Goal: Task Accomplishment & Management: Use online tool/utility

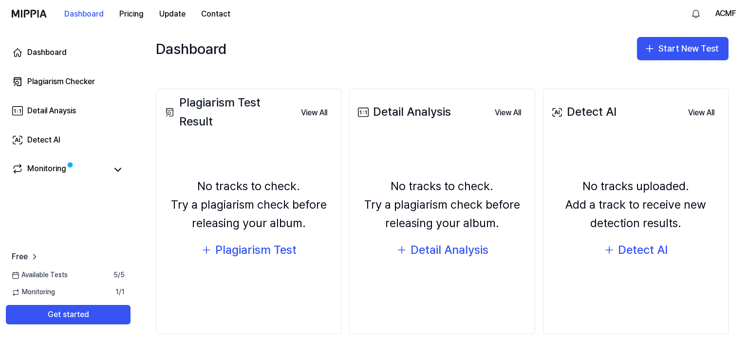
scroll to position [111, 0]
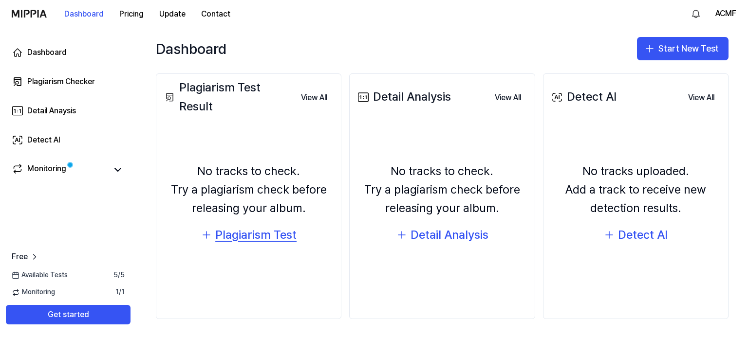
click at [259, 239] on div "Plagiarism Test" at bounding box center [255, 235] width 81 height 18
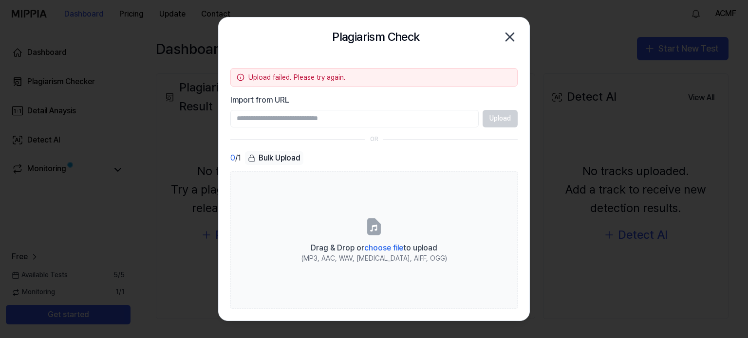
click at [510, 38] on icon "button" at bounding box center [510, 37] width 8 height 8
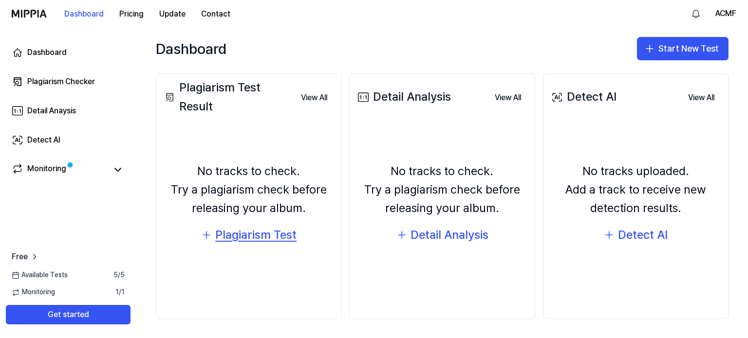
click at [254, 236] on div "Plagiarism Test" at bounding box center [255, 235] width 81 height 18
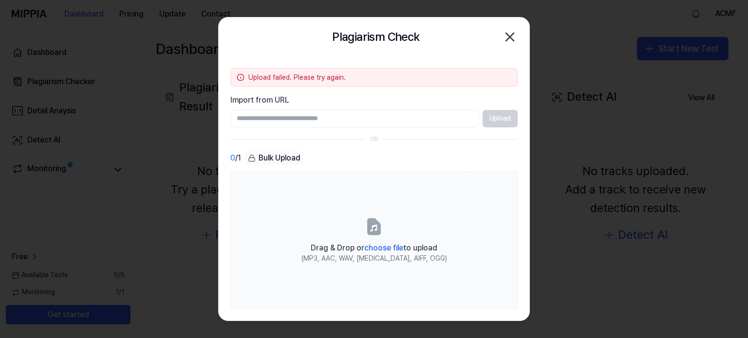
click at [511, 36] on icon "button" at bounding box center [510, 37] width 16 height 16
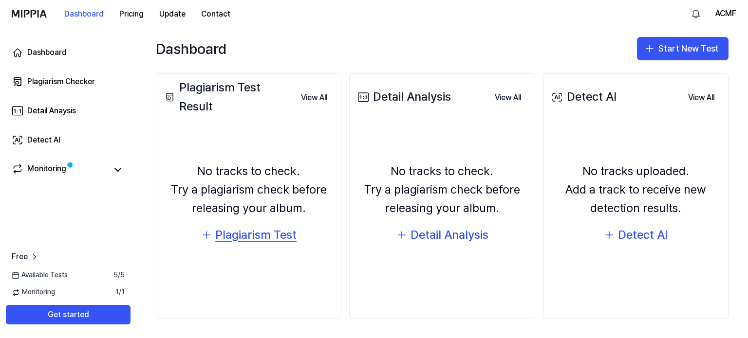
click at [242, 237] on div "Plagiarism Test" at bounding box center [255, 235] width 81 height 18
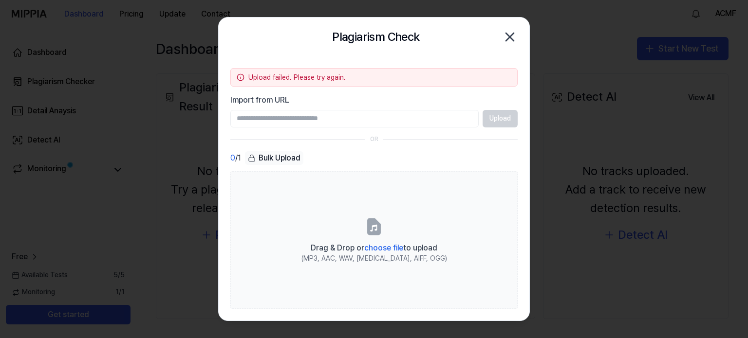
click at [250, 73] on div "Upload failed. Please try again." at bounding box center [379, 78] width 263 height 10
click at [509, 34] on icon "button" at bounding box center [510, 37] width 16 height 16
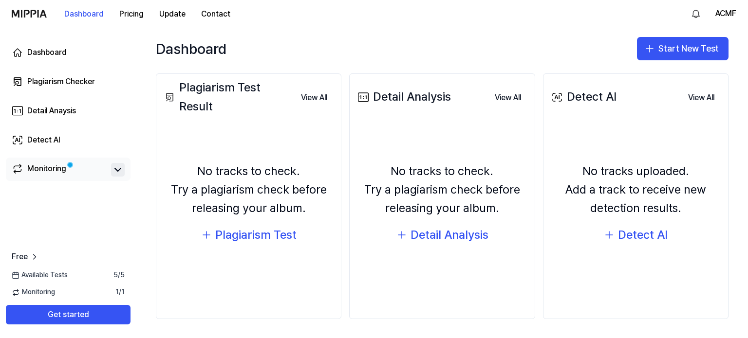
click at [115, 175] on icon at bounding box center [118, 170] width 12 height 12
click at [118, 171] on icon at bounding box center [118, 170] width 12 height 12
click at [37, 170] on div "Monitoring" at bounding box center [46, 170] width 39 height 14
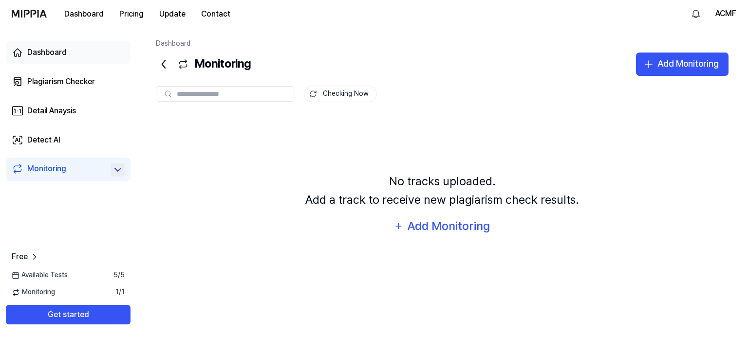
click at [55, 56] on div "Dashboard" at bounding box center [46, 53] width 39 height 12
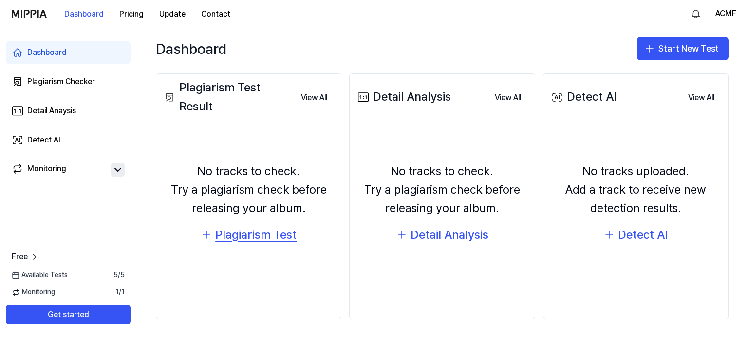
click at [279, 241] on div "Plagiarism Test" at bounding box center [255, 235] width 81 height 18
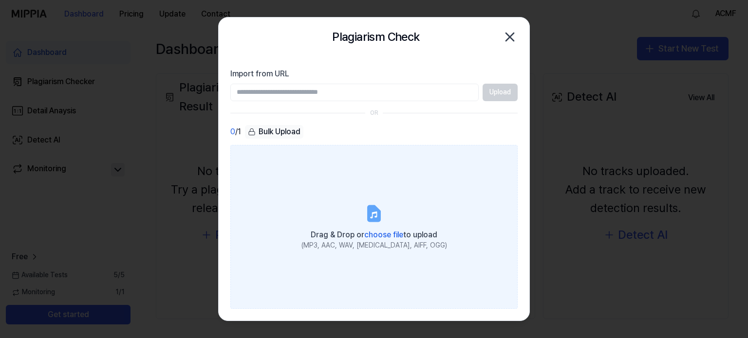
click at [385, 231] on span "choose file" at bounding box center [383, 234] width 39 height 9
click at [0, 0] on input "Drag & Drop or choose file to upload (MP3, AAC, WAV, [MEDICAL_DATA], AIFF, OGG)" at bounding box center [0, 0] width 0 height 0
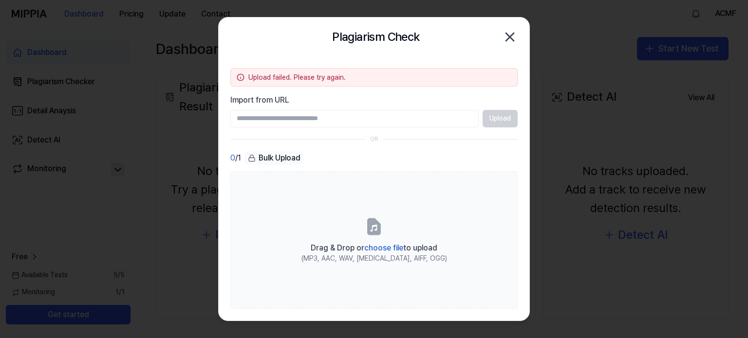
click at [510, 35] on icon "button" at bounding box center [510, 37] width 16 height 16
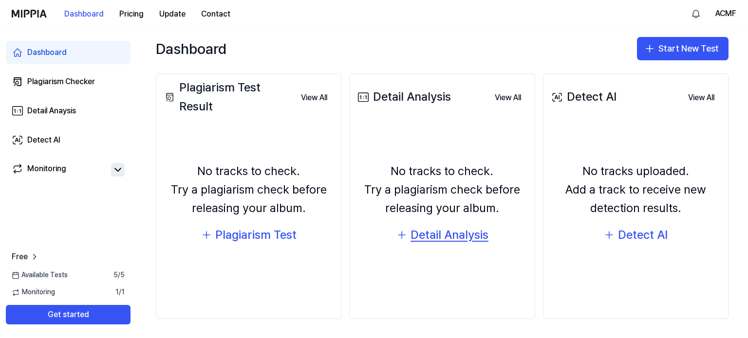
click at [453, 238] on div "Detail Analysis" at bounding box center [449, 235] width 78 height 18
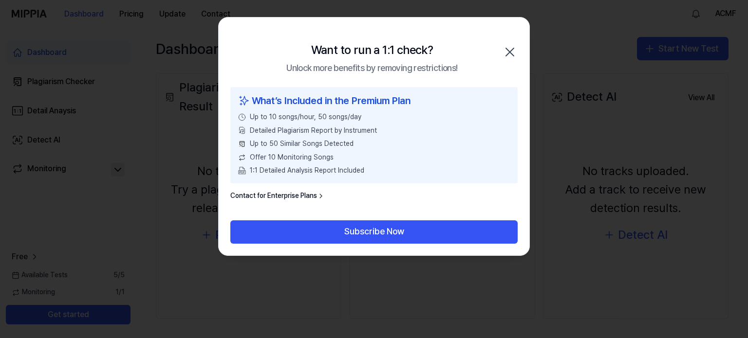
click at [510, 52] on icon "button" at bounding box center [510, 52] width 16 height 16
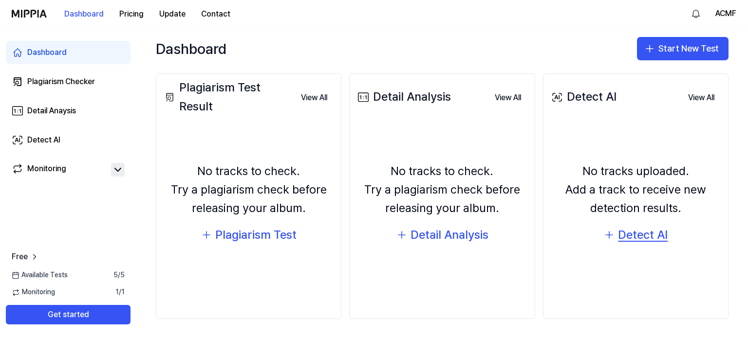
click at [637, 237] on div "Detect AI" at bounding box center [643, 235] width 50 height 18
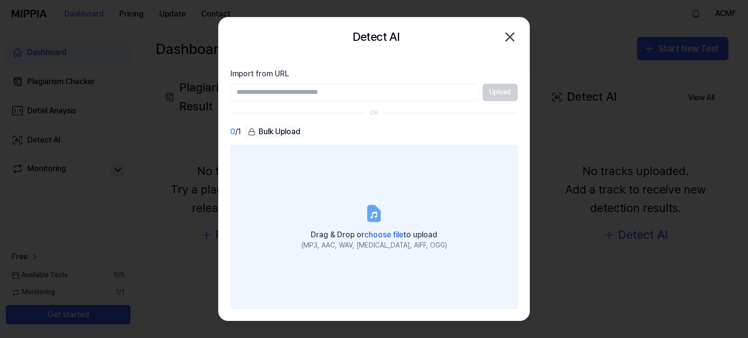
click at [381, 231] on span "choose file" at bounding box center [383, 234] width 39 height 9
click at [0, 0] on input "Drag & Drop or choose file to upload (MP3, AAC, WAV, [MEDICAL_DATA], AIFF, OGG)" at bounding box center [0, 0] width 0 height 0
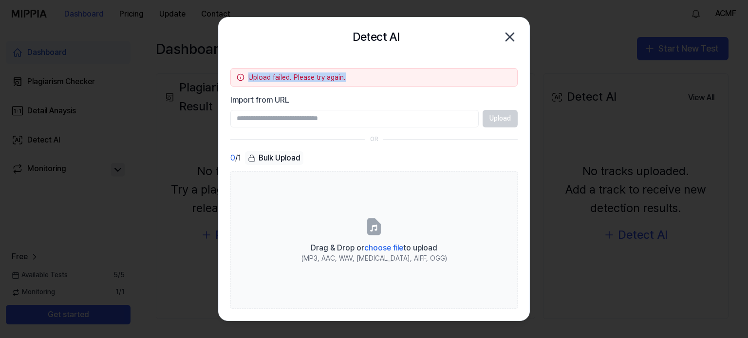
drag, startPoint x: 344, startPoint y: 75, endPoint x: 236, endPoint y: 75, distance: 108.5
click at [236, 75] on div "Upload failed. Please try again." at bounding box center [373, 77] width 287 height 18
copy div "Upload failed. Please try again."
click at [504, 34] on icon "button" at bounding box center [510, 37] width 16 height 16
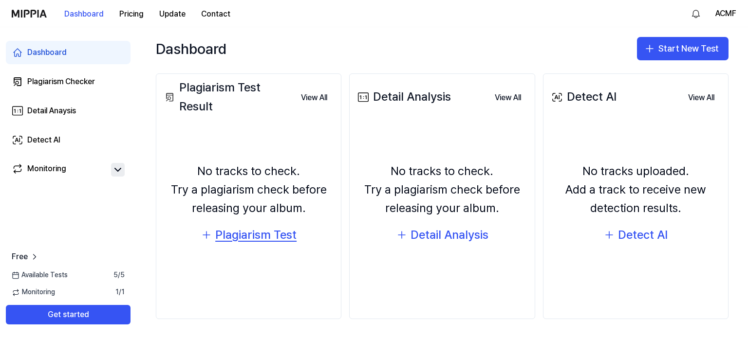
click at [257, 236] on div "Plagiarism Test" at bounding box center [255, 235] width 81 height 18
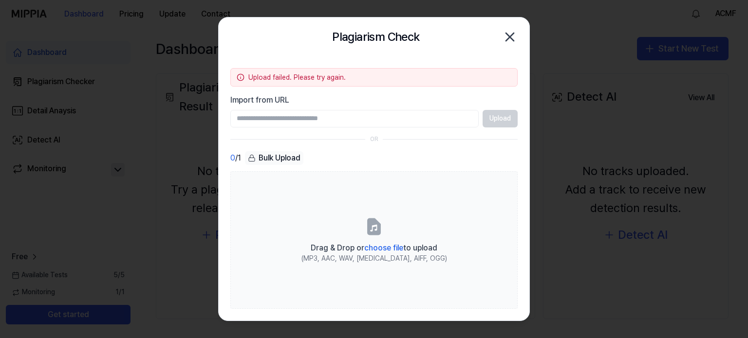
click at [512, 35] on icon "button" at bounding box center [510, 37] width 8 height 8
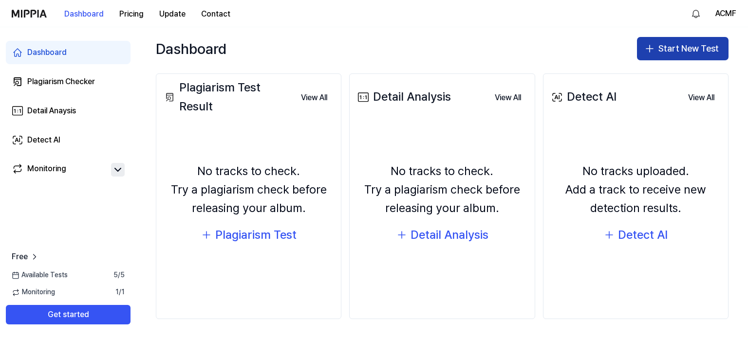
click at [681, 50] on button "Start New Test" at bounding box center [682, 48] width 91 height 23
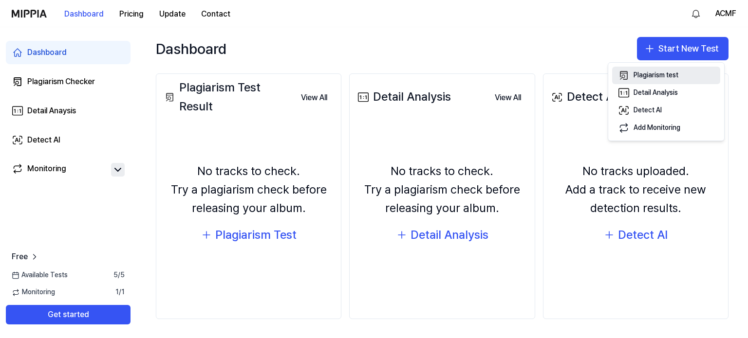
click at [659, 76] on div "Plagiarism test" at bounding box center [655, 76] width 45 height 10
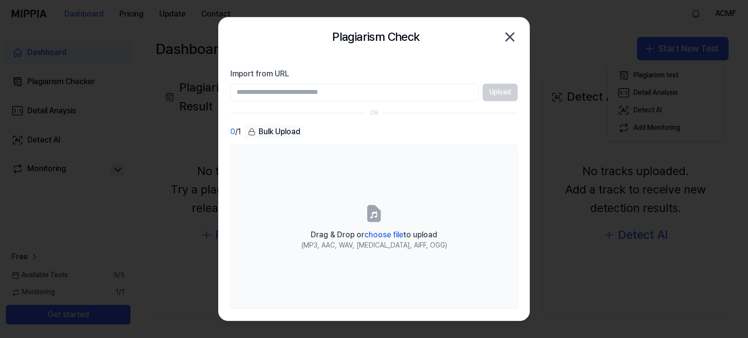
click at [510, 38] on icon "button" at bounding box center [510, 37] width 16 height 16
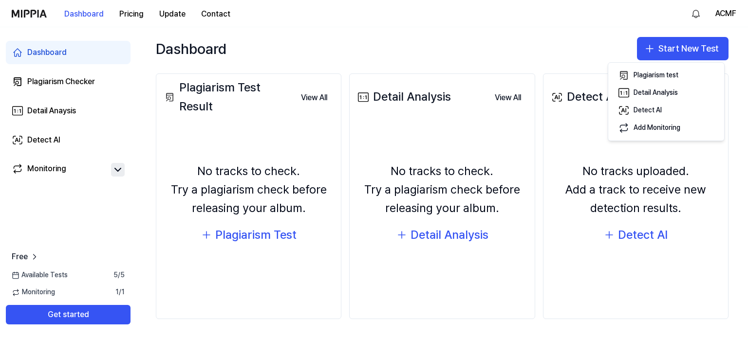
click at [481, 47] on div "Dashboard Start New Test" at bounding box center [441, 48] width 611 height 43
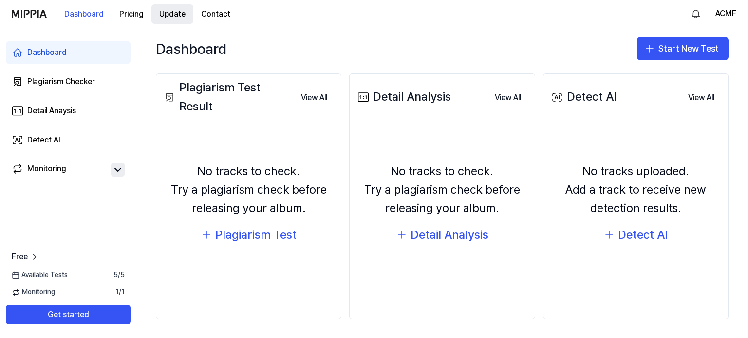
click at [173, 17] on button "Update" at bounding box center [172, 13] width 42 height 19
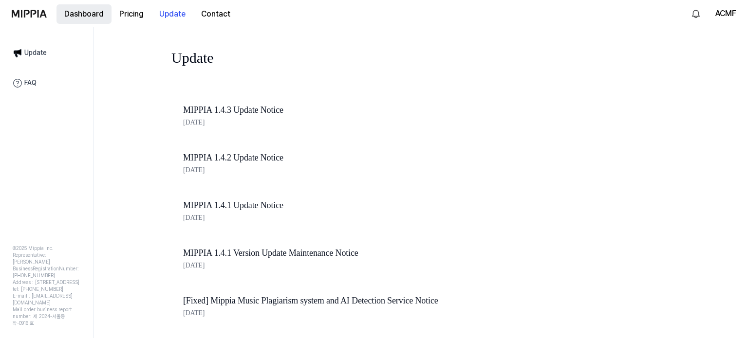
click at [91, 15] on button "Dashboard" at bounding box center [83, 13] width 55 height 19
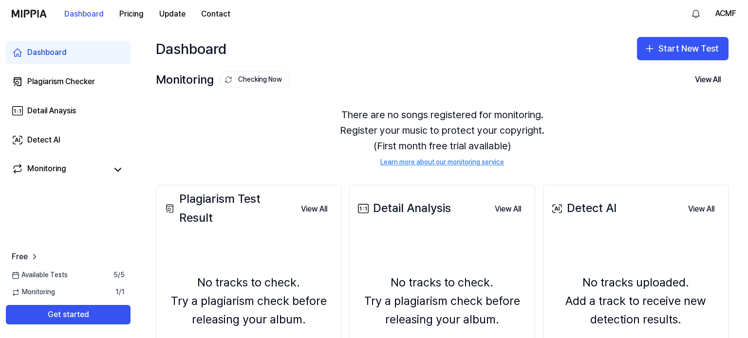
click at [39, 16] on img at bounding box center [29, 14] width 35 height 8
click at [52, 81] on div "Plagiarism Checker" at bounding box center [61, 82] width 68 height 12
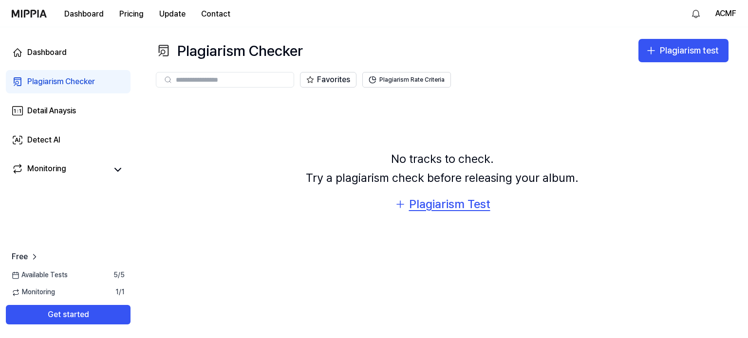
click at [452, 210] on div "Plagiarism Test" at bounding box center [449, 204] width 81 height 18
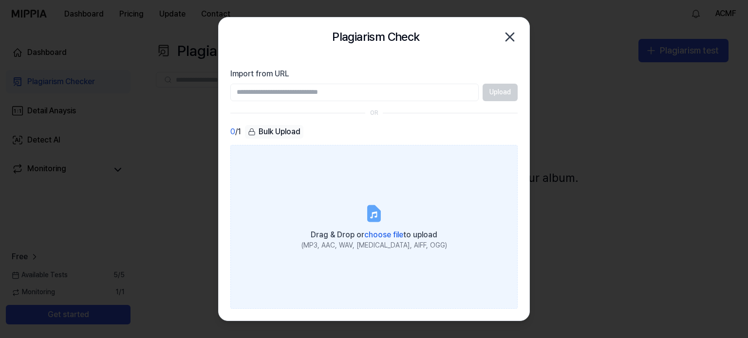
click at [393, 233] on span "choose file" at bounding box center [383, 234] width 39 height 9
click at [0, 0] on input "Drag & Drop or choose file to upload (MP3, AAC, WAV, [MEDICAL_DATA], AIFF, OGG)" at bounding box center [0, 0] width 0 height 0
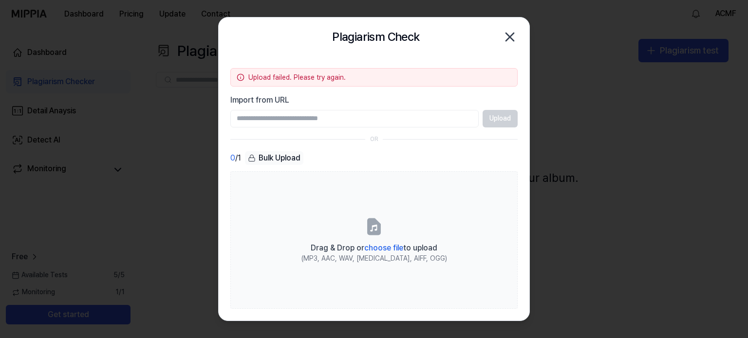
click at [510, 36] on icon "button" at bounding box center [510, 37] width 8 height 8
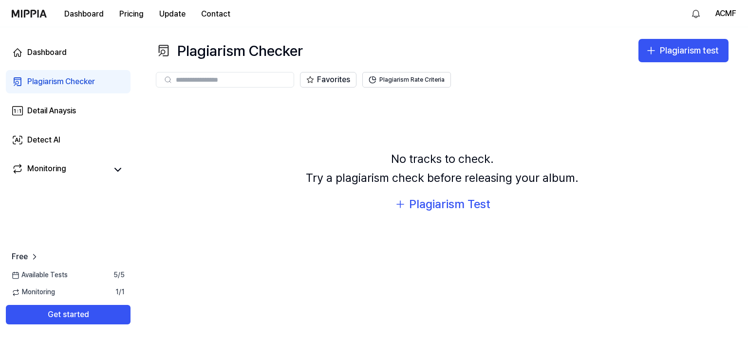
click at [433, 40] on div "Plagiarism Checker Plagiarism test" at bounding box center [442, 50] width 572 height 23
click at [448, 207] on div "Plagiarism Test" at bounding box center [449, 204] width 81 height 18
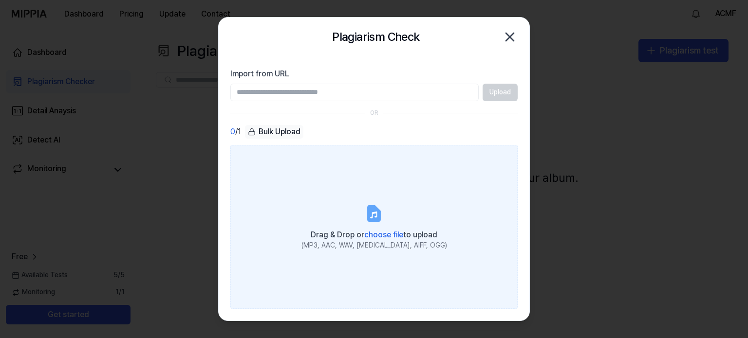
click at [374, 229] on div "Drag & Drop or choose file to upload" at bounding box center [374, 234] width 146 height 14
click at [385, 235] on span "choose file" at bounding box center [383, 234] width 39 height 9
click at [0, 0] on input "Drag & Drop or choose file to upload (MP3, AAC, WAV, [MEDICAL_DATA], AIFF, OGG)" at bounding box center [0, 0] width 0 height 0
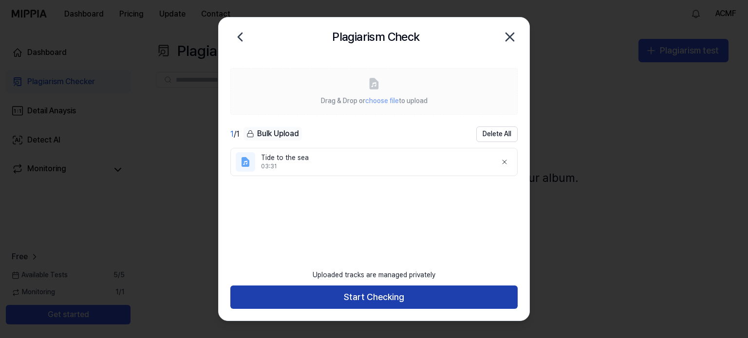
click at [383, 299] on button "Start Checking" at bounding box center [373, 297] width 287 height 23
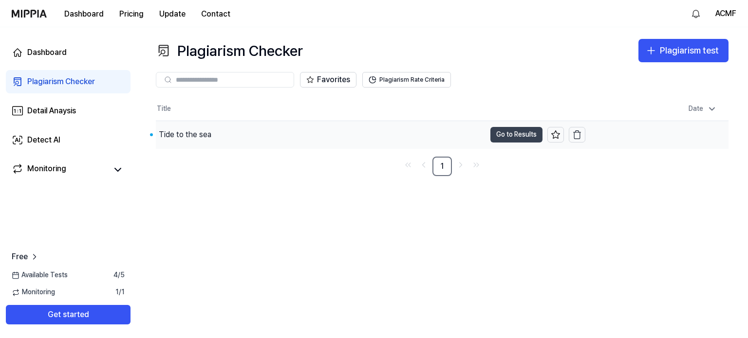
click at [510, 132] on button "Go to Results" at bounding box center [516, 135] width 52 height 16
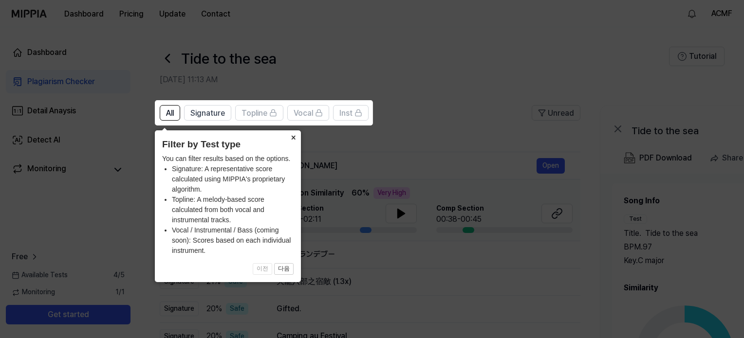
click at [292, 137] on button "×" at bounding box center [293, 137] width 16 height 14
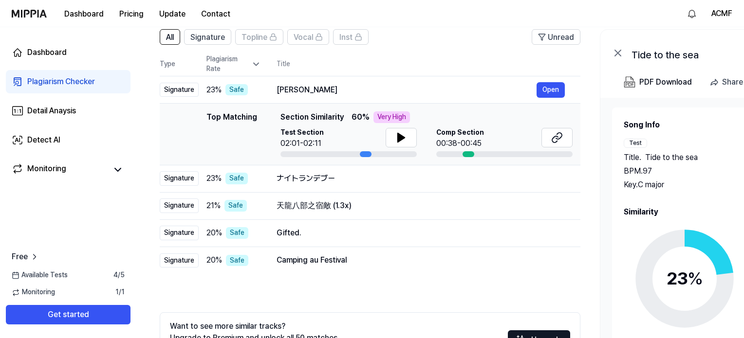
scroll to position [97, 0]
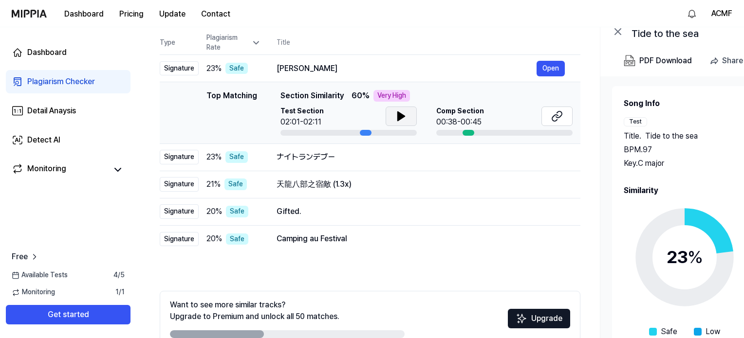
click at [395, 115] on icon at bounding box center [401, 116] width 12 height 12
click at [402, 114] on icon at bounding box center [403, 116] width 2 height 8
click at [555, 117] on icon at bounding box center [557, 116] width 12 height 12
click at [380, 154] on div "ナイトランデブー" at bounding box center [406, 157] width 260 height 12
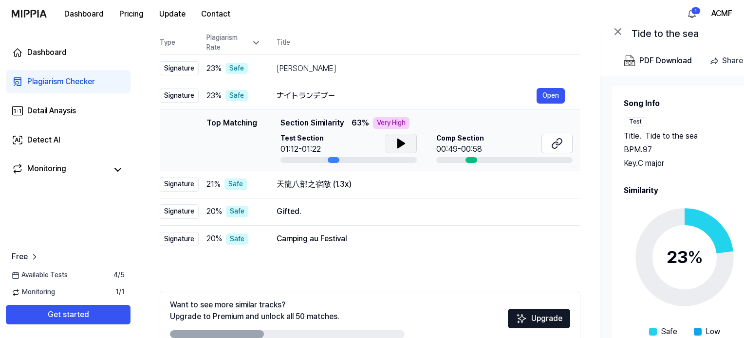
click at [402, 144] on icon at bounding box center [401, 143] width 7 height 9
click at [402, 144] on icon at bounding box center [403, 144] width 2 height 8
click at [559, 145] on icon at bounding box center [557, 144] width 12 height 12
click at [415, 181] on div "天龍八部之宿敵 (1.3x)" at bounding box center [406, 185] width 260 height 12
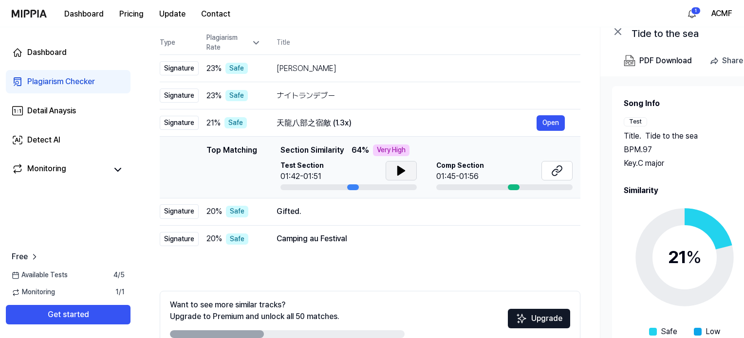
click at [399, 171] on icon at bounding box center [401, 170] width 7 height 9
click at [403, 171] on icon at bounding box center [401, 171] width 12 height 12
click at [549, 174] on button at bounding box center [556, 170] width 31 height 19
click at [364, 211] on div "Gifted." at bounding box center [406, 212] width 260 height 12
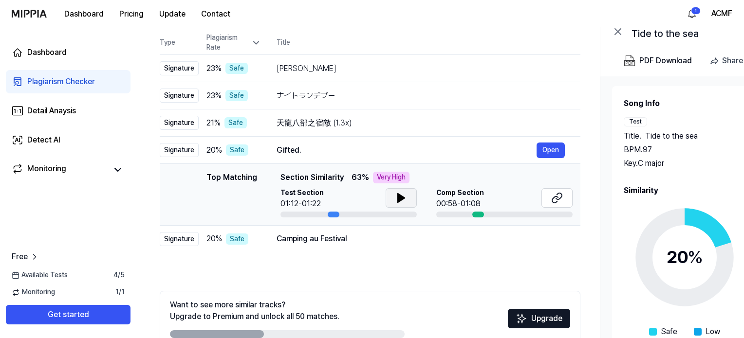
click at [393, 200] on button at bounding box center [400, 197] width 31 height 19
drag, startPoint x: 397, startPoint y: 201, endPoint x: 501, endPoint y: 214, distance: 104.4
click at [398, 201] on icon at bounding box center [399, 198] width 2 height 8
click at [560, 199] on icon at bounding box center [557, 198] width 12 height 12
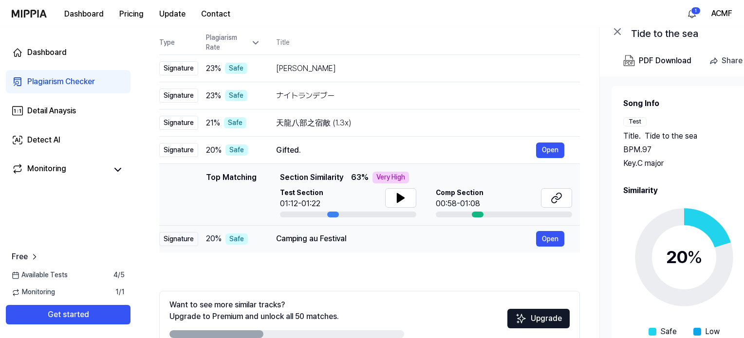
click at [364, 239] on div "Camping au Festival" at bounding box center [406, 239] width 260 height 12
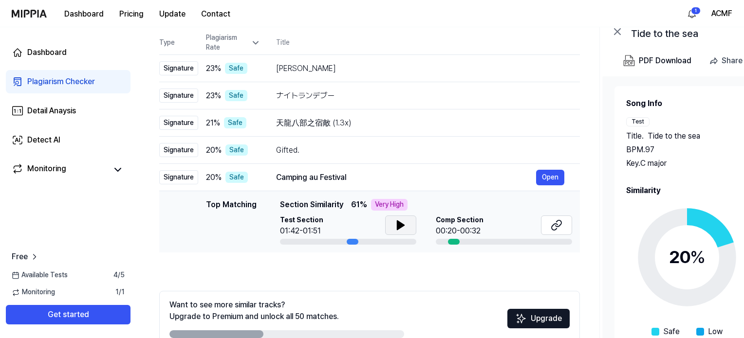
click at [397, 227] on icon at bounding box center [400, 225] width 7 height 9
click at [398, 227] on icon at bounding box center [399, 225] width 2 height 8
click at [556, 224] on icon at bounding box center [554, 227] width 6 height 6
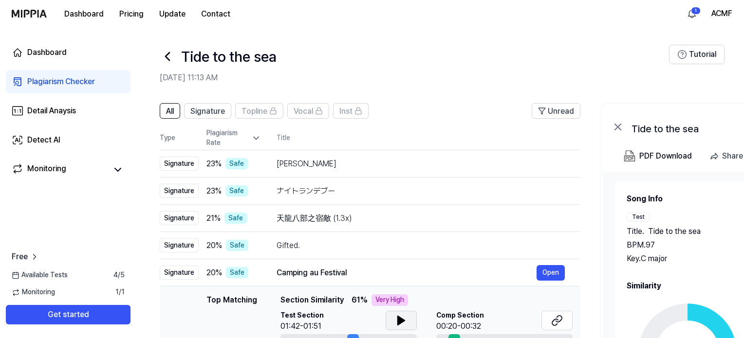
scroll to position [0, 0]
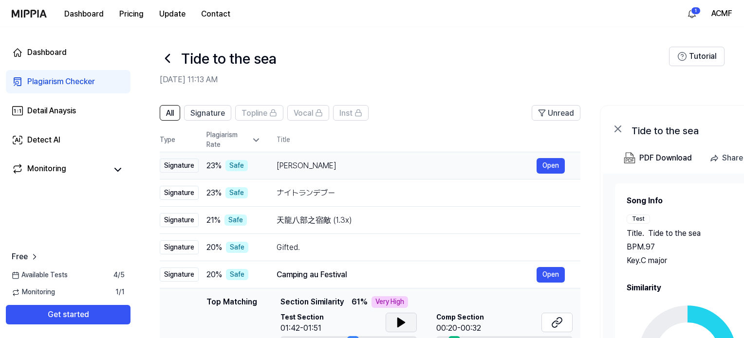
click at [414, 167] on div "[PERSON_NAME]" at bounding box center [406, 166] width 260 height 12
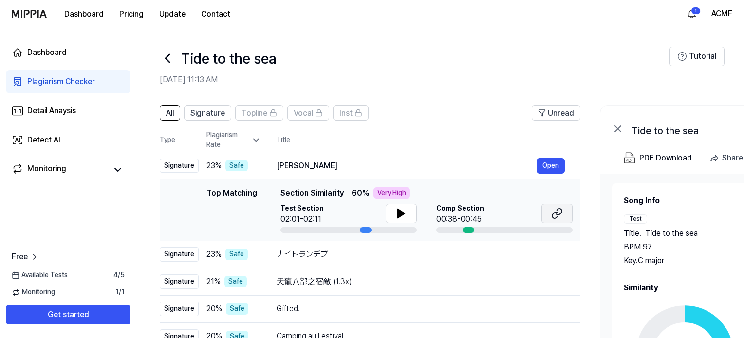
click at [556, 214] on icon at bounding box center [559, 212] width 6 height 6
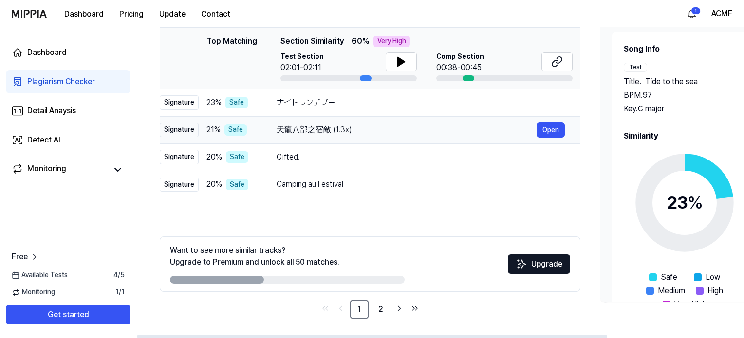
scroll to position [152, 0]
click at [398, 309] on icon "Go to next page" at bounding box center [399, 309] width 10 height 12
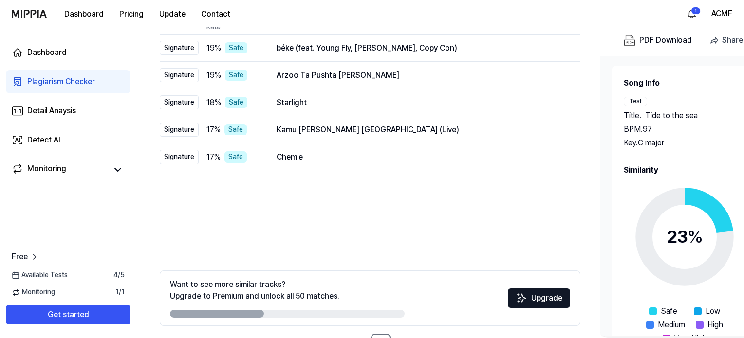
scroll to position [6, 0]
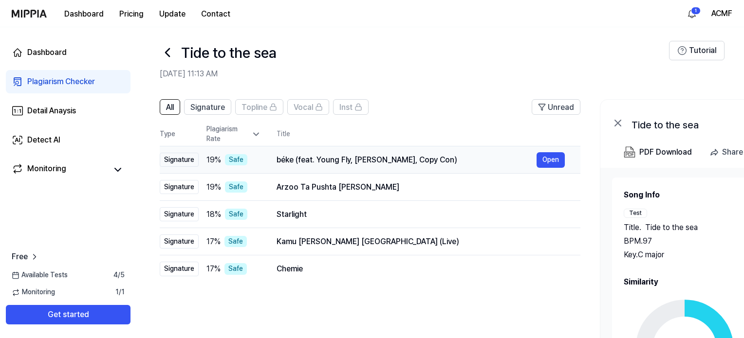
click at [422, 160] on div "béke (feat. Young Fly, [PERSON_NAME], Copy Con)" at bounding box center [406, 160] width 260 height 12
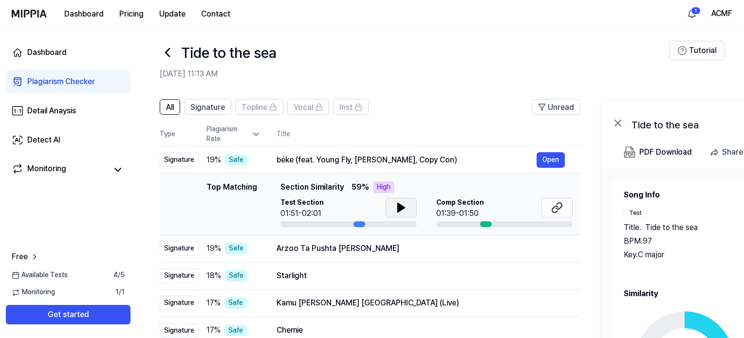
click at [403, 207] on icon at bounding box center [401, 207] width 7 height 9
click at [402, 206] on icon at bounding box center [403, 208] width 2 height 8
click at [555, 205] on icon at bounding box center [557, 208] width 12 height 12
click at [402, 248] on div "Arzoo Ta Pushta [PERSON_NAME]" at bounding box center [406, 249] width 260 height 12
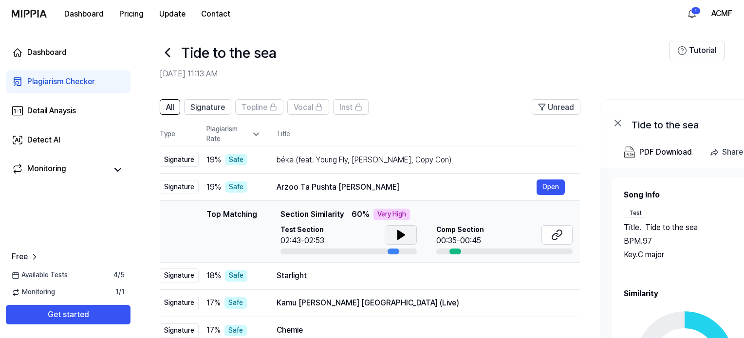
click at [404, 233] on icon at bounding box center [401, 235] width 12 height 12
click at [402, 235] on icon at bounding box center [403, 235] width 2 height 8
click at [556, 234] on icon at bounding box center [555, 237] width 6 height 6
click at [406, 277] on div "Starlight" at bounding box center [406, 276] width 260 height 12
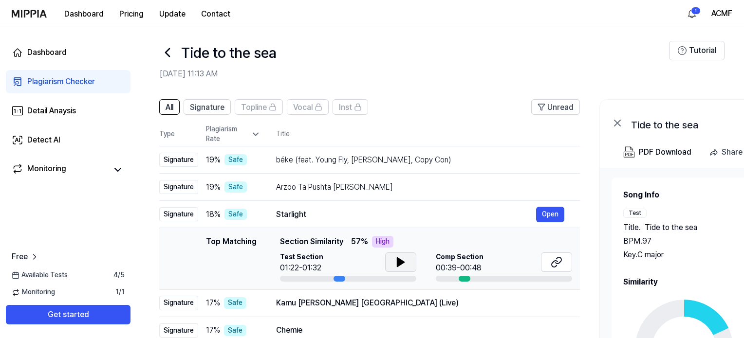
click at [401, 261] on icon at bounding box center [400, 262] width 7 height 9
click at [401, 262] on icon at bounding box center [402, 262] width 2 height 8
click at [549, 264] on button at bounding box center [556, 262] width 31 height 19
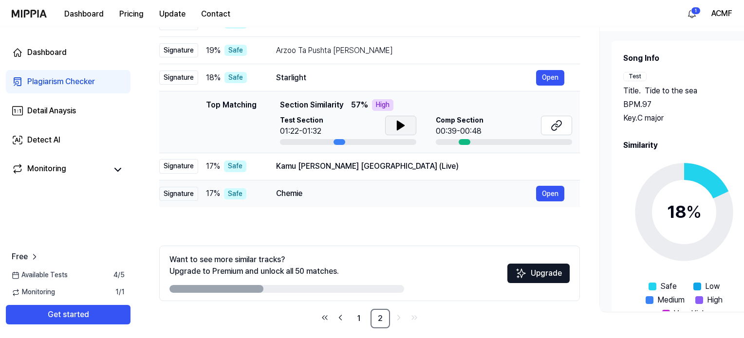
scroll to position [152, 0]
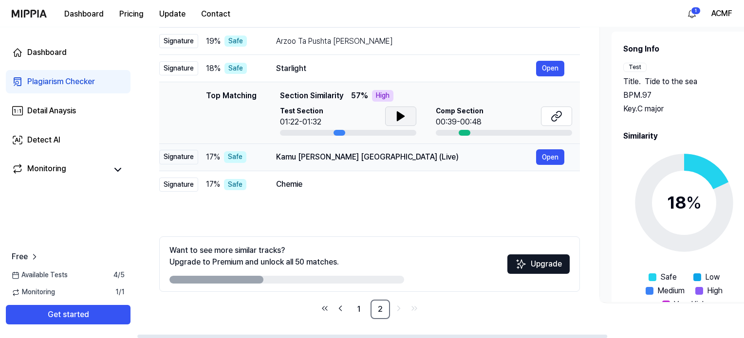
click at [392, 160] on div "Kamu [PERSON_NAME] [GEOGRAPHIC_DATA] (Live)" at bounding box center [406, 157] width 260 height 12
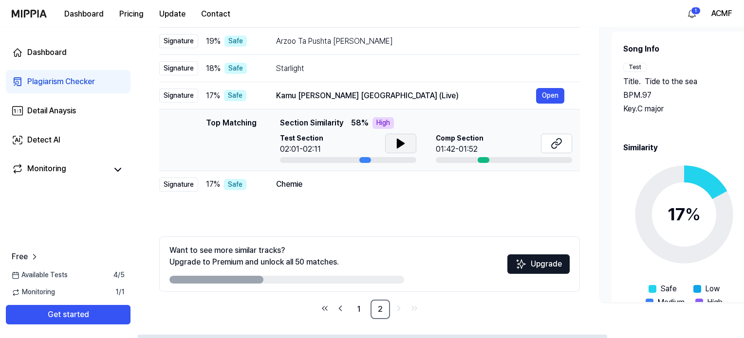
click at [397, 146] on icon at bounding box center [400, 143] width 7 height 9
drag, startPoint x: 403, startPoint y: 144, endPoint x: 420, endPoint y: 146, distance: 17.6
click at [402, 144] on icon at bounding box center [401, 144] width 12 height 12
click at [557, 146] on icon at bounding box center [556, 144] width 12 height 12
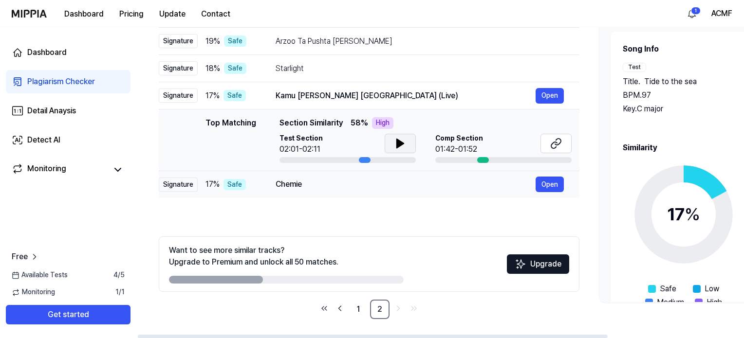
click at [354, 182] on div "Chemie" at bounding box center [405, 185] width 260 height 12
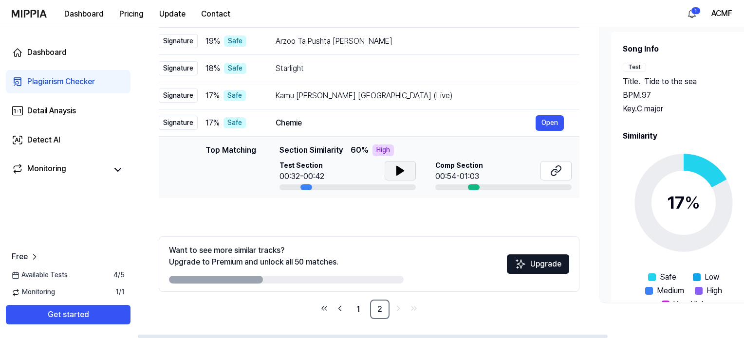
click at [393, 168] on button at bounding box center [399, 170] width 31 height 19
click at [398, 173] on icon at bounding box center [401, 171] width 12 height 12
click at [553, 174] on icon at bounding box center [555, 171] width 12 height 12
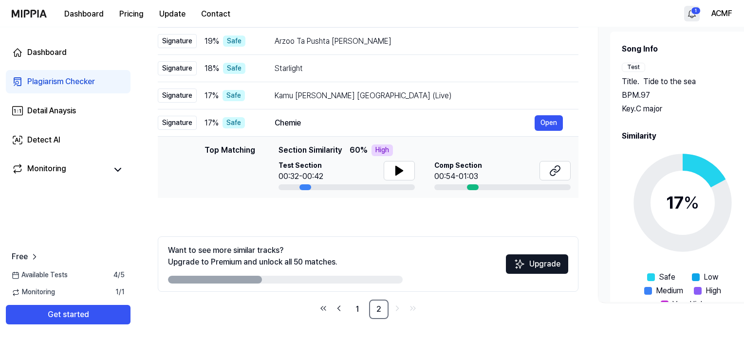
click at [696, 9] on html "Dashboard Pricing Update Contact 1 ACMF Dashboard Plagiarism Checker Detail Ana…" at bounding box center [372, 17] width 744 height 338
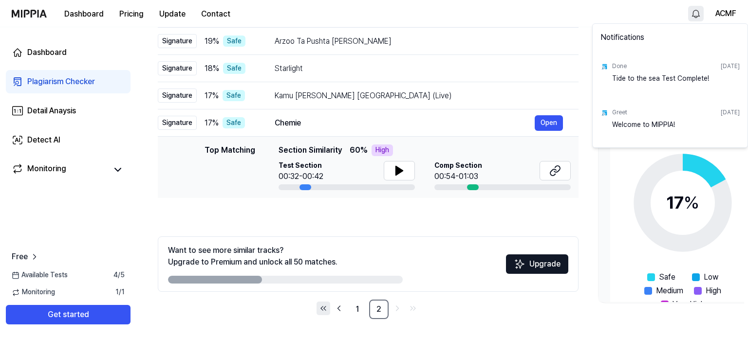
click at [323, 186] on html "Dashboard Pricing Update Contact ACMF Dashboard Plagiarism Checker Detail Anays…" at bounding box center [374, 17] width 748 height 338
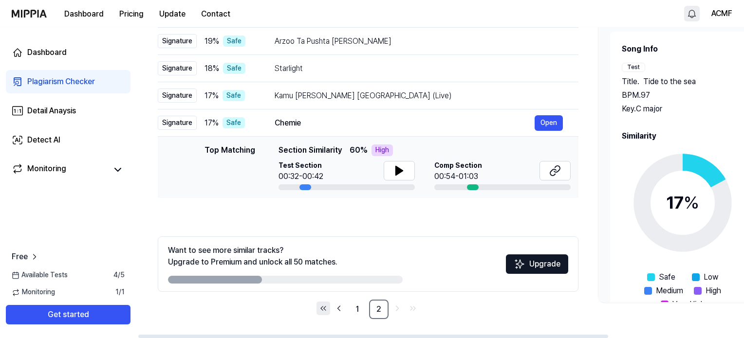
click at [325, 308] on icon "Go to first page" at bounding box center [323, 309] width 10 height 12
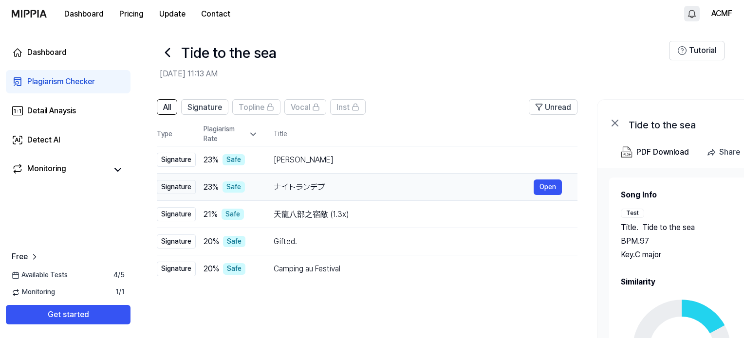
scroll to position [0, 0]
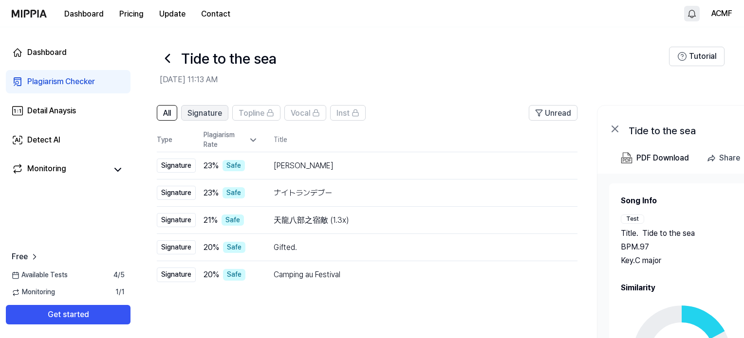
click at [208, 115] on span "Signature" at bounding box center [204, 114] width 35 height 12
click at [210, 114] on span "Signature" at bounding box center [204, 114] width 35 height 12
click at [170, 165] on div "Signature" at bounding box center [176, 166] width 39 height 15
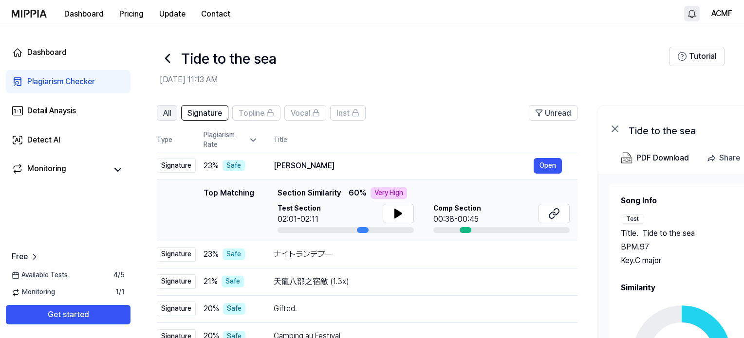
click at [169, 113] on span "All" at bounding box center [167, 114] width 8 height 12
click at [656, 161] on div "PDF Download" at bounding box center [662, 158] width 53 height 13
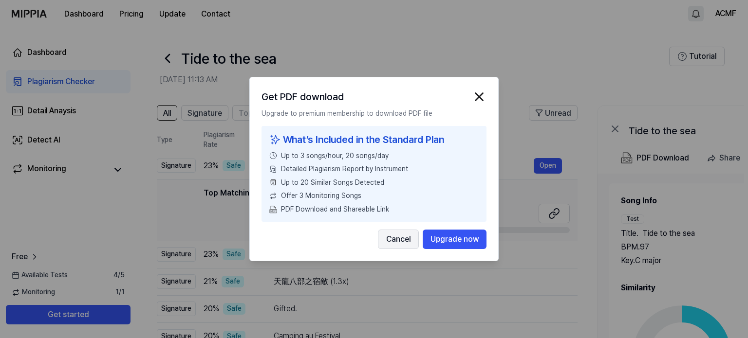
click at [399, 242] on button "Cancel" at bounding box center [398, 239] width 41 height 19
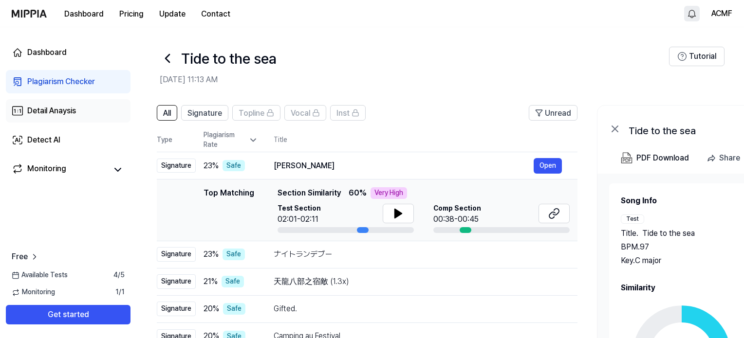
click at [49, 109] on div "Detail Anaysis" at bounding box center [51, 111] width 49 height 12
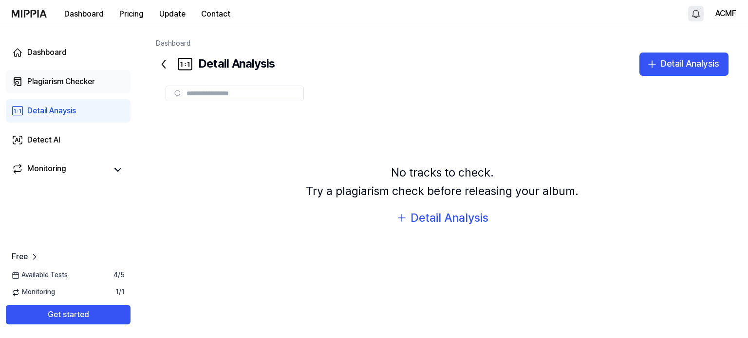
click at [62, 80] on div "Plagiarism Checker" at bounding box center [61, 82] width 68 height 12
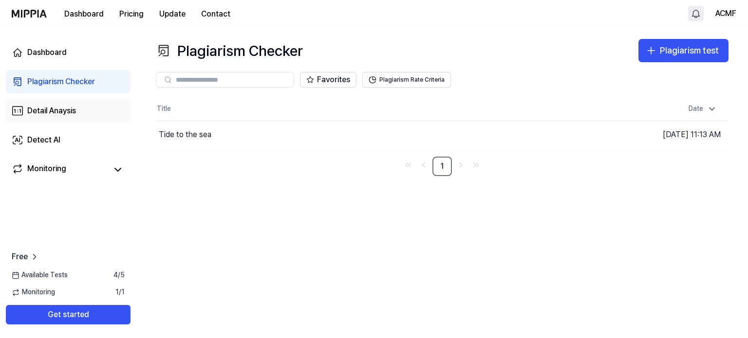
click at [53, 104] on link "Detail Anaysis" at bounding box center [68, 110] width 125 height 23
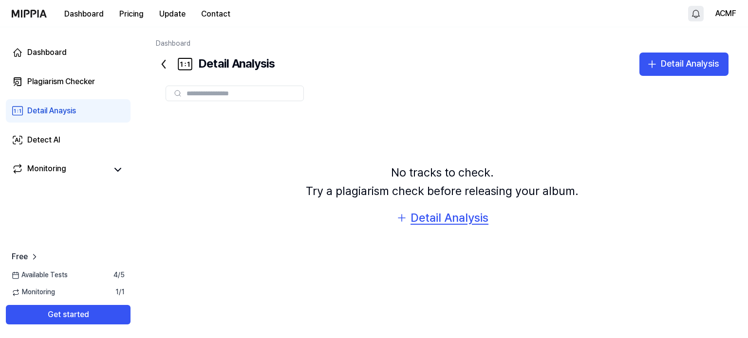
click at [454, 215] on div "Detail Analysis" at bounding box center [449, 218] width 78 height 18
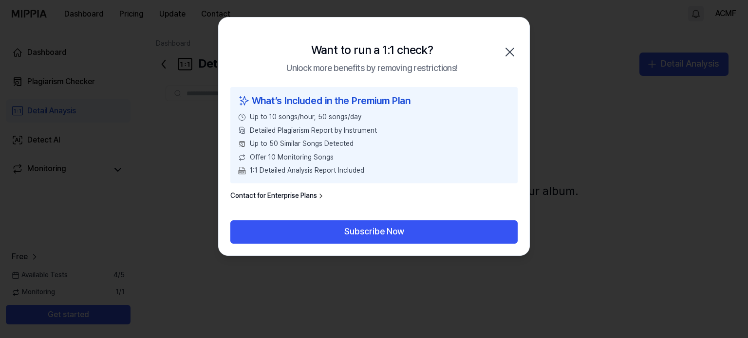
click at [506, 47] on icon "button" at bounding box center [510, 52] width 16 height 16
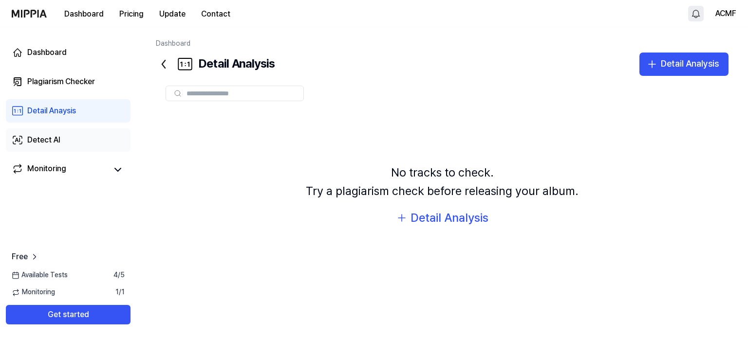
click at [53, 136] on div "Detect AI" at bounding box center [43, 140] width 33 height 12
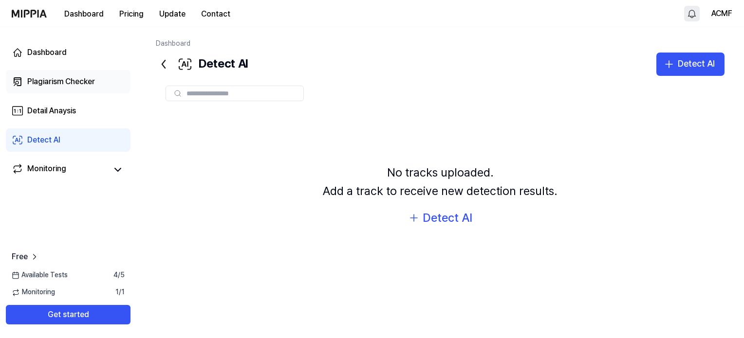
click at [59, 80] on div "Plagiarism Checker" at bounding box center [61, 82] width 68 height 12
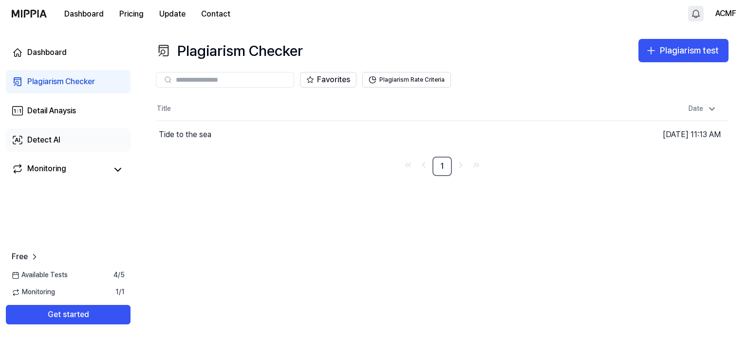
click at [45, 146] on div "Detect AI" at bounding box center [43, 140] width 33 height 12
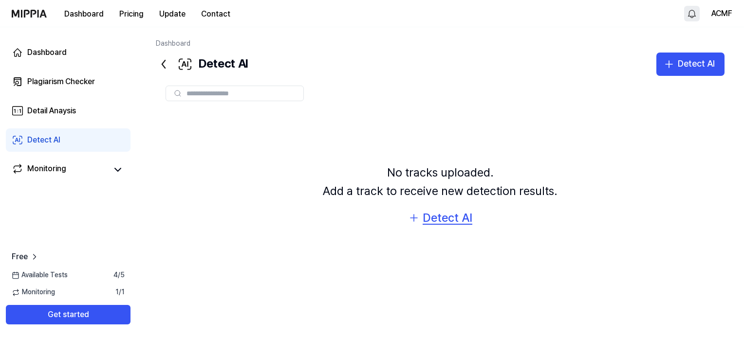
click at [438, 218] on div "Detect AI" at bounding box center [447, 218] width 50 height 18
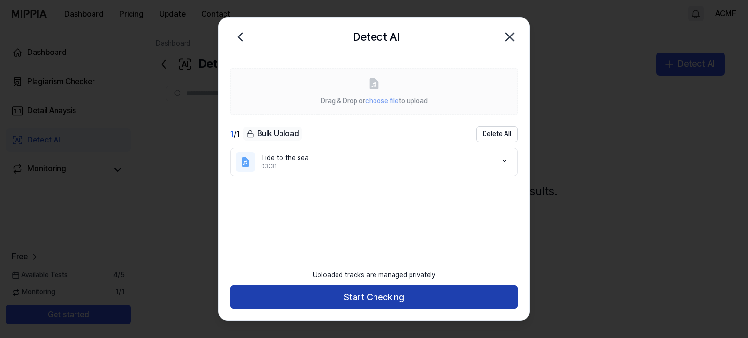
click at [366, 292] on button "Start Checking" at bounding box center [373, 297] width 287 height 23
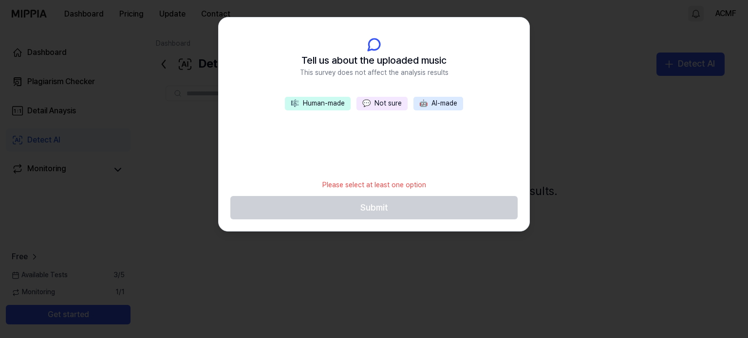
click at [392, 102] on button "💬 Not sure" at bounding box center [381, 104] width 51 height 14
